Goal: Task Accomplishment & Management: Manage account settings

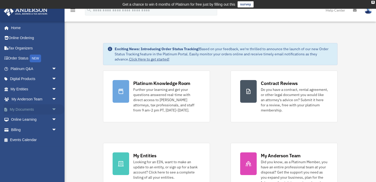
click at [54, 110] on span "arrow_drop_down" at bounding box center [57, 110] width 10 height 11
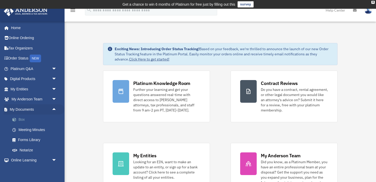
click at [44, 118] on link "Box" at bounding box center [35, 120] width 57 height 10
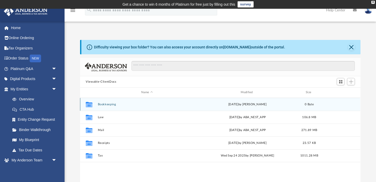
scroll to position [117, 280]
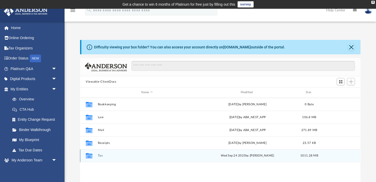
click at [101, 156] on button "Tax" at bounding box center [147, 155] width 98 height 3
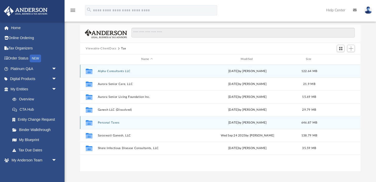
scroll to position [44, 0]
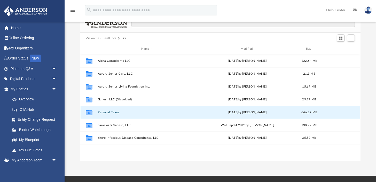
click at [114, 112] on button "Personal Taxes" at bounding box center [147, 112] width 98 height 3
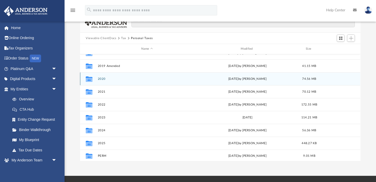
scroll to position [44, 0]
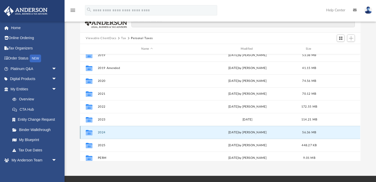
click at [104, 132] on button "2024" at bounding box center [147, 132] width 98 height 3
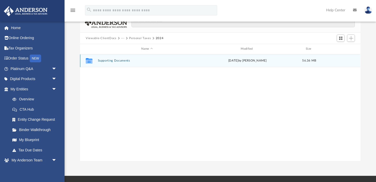
click at [127, 61] on button "Supporting Documents" at bounding box center [147, 60] width 98 height 3
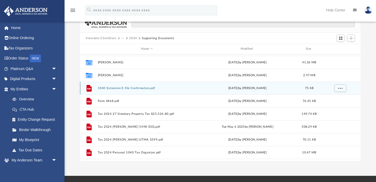
scroll to position [3, 0]
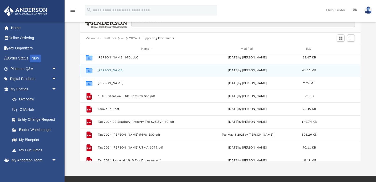
click at [114, 70] on button "[PERSON_NAME]" at bounding box center [147, 70] width 98 height 3
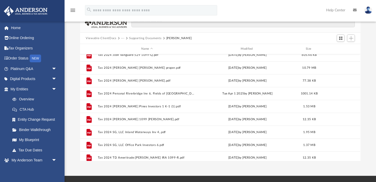
scroll to position [228, 0]
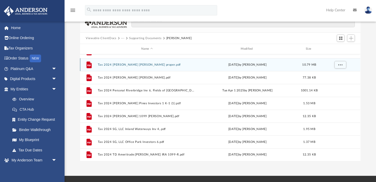
click at [144, 66] on button "Tax 2024 [PERSON_NAME] [PERSON_NAME] proper.pdf" at bounding box center [147, 64] width 98 height 3
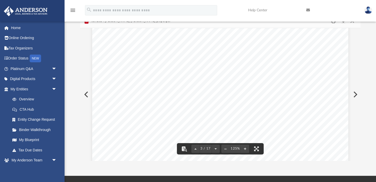
scroll to position [0, 0]
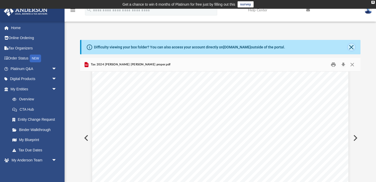
click at [351, 47] on button "Close" at bounding box center [351, 47] width 7 height 7
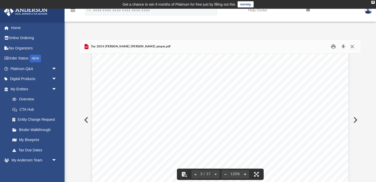
click at [354, 47] on button "Close" at bounding box center [351, 47] width 9 height 8
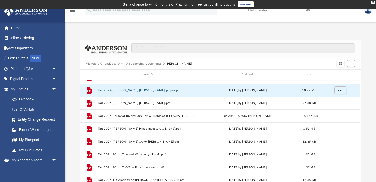
scroll to position [1, 0]
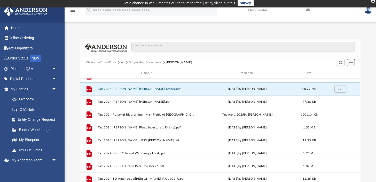
click at [352, 62] on span "Add" at bounding box center [351, 62] width 4 height 4
click at [342, 73] on li "Upload" at bounding box center [343, 72] width 17 height 5
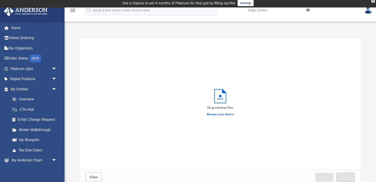
scroll to position [131, 280]
click at [215, 117] on div "Browse your device" at bounding box center [220, 114] width 27 height 9
click at [215, 114] on label "Browse your device" at bounding box center [220, 115] width 27 height 5
click at [0, 0] on input "Browse your device" at bounding box center [0, 0] width 0 height 0
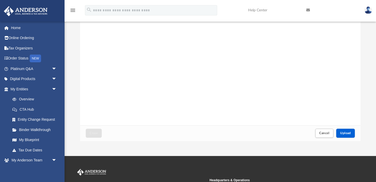
scroll to position [59, 0]
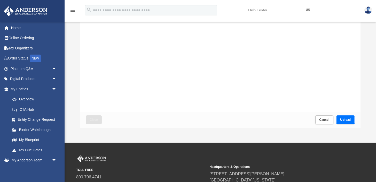
click at [345, 119] on span "Upload" at bounding box center [345, 119] width 11 height 3
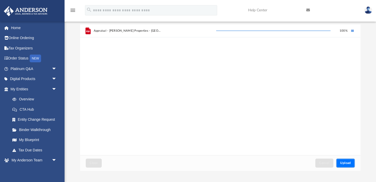
scroll to position [0, 0]
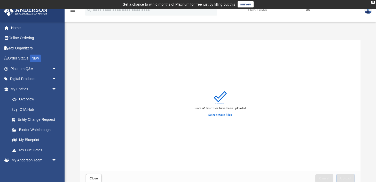
click at [230, 115] on label "Select More Files" at bounding box center [219, 115] width 23 height 5
click at [0, 0] on input "Select More Files" at bounding box center [0, 0] width 0 height 0
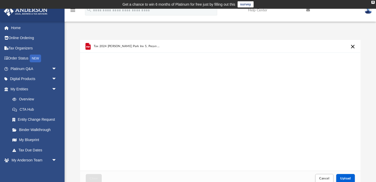
scroll to position [42, 0]
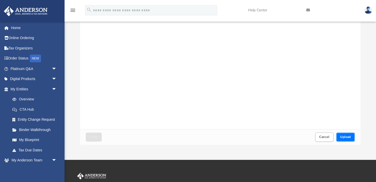
click at [346, 137] on span "Upload" at bounding box center [345, 137] width 11 height 3
